Goal: Unclear: Browse casually

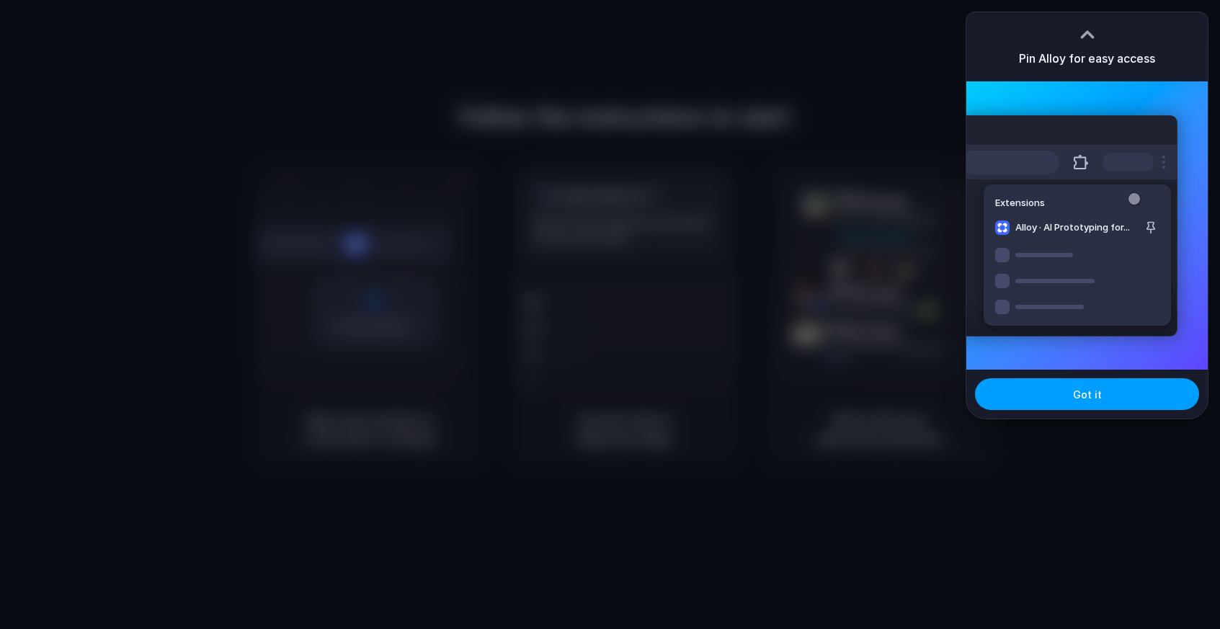
click at [1066, 397] on button "Got it" at bounding box center [1087, 394] width 224 height 32
